Goal: Task Accomplishment & Management: Manage account settings

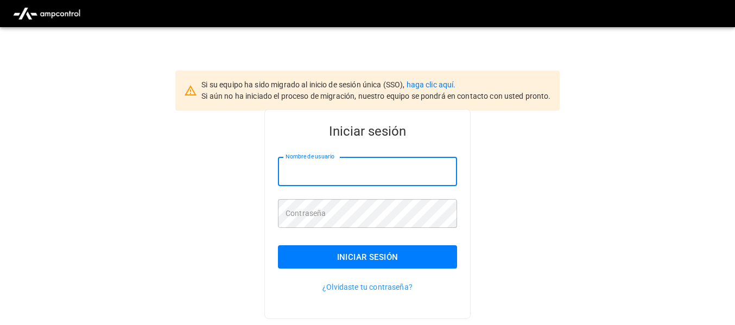
click at [312, 174] on input "Nombre de usuario" at bounding box center [367, 172] width 179 height 29
type input "**********"
click at [357, 259] on font "Iniciar sesión" at bounding box center [367, 258] width 61 height 10
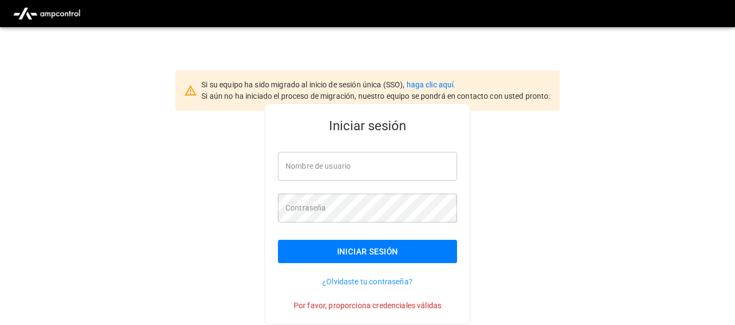
click at [360, 254] on font "Iniciar sesión" at bounding box center [367, 252] width 61 height 10
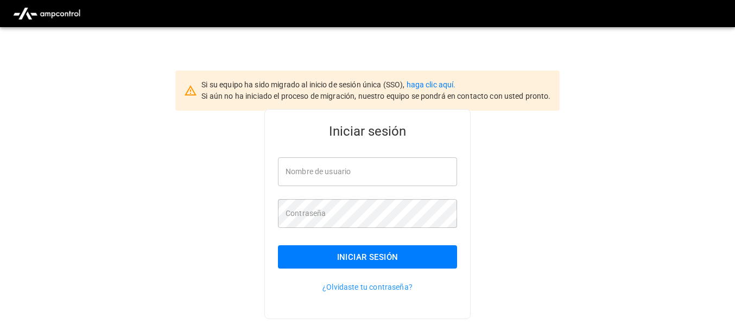
click at [374, 253] on font "Iniciar sesión" at bounding box center [367, 258] width 61 height 10
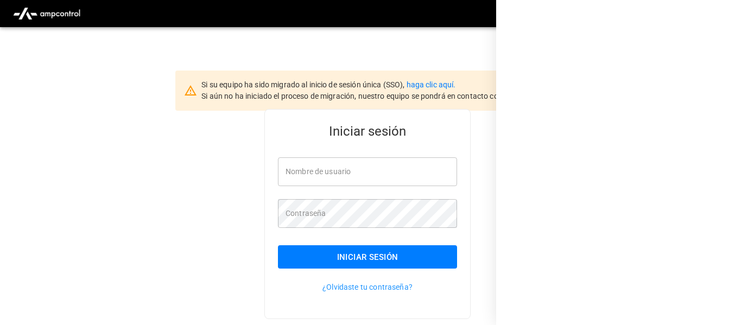
click at [696, 14] on div at bounding box center [615, 162] width 239 height 325
